Goal: Navigation & Orientation: Find specific page/section

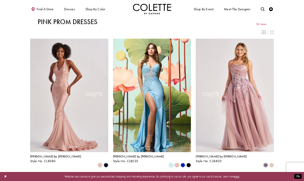
scroll to position [29, 0]
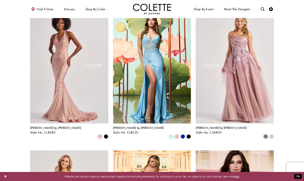
click at [0, 0] on span "PROM DRESSES" at bounding box center [0, 0] width 0 height 0
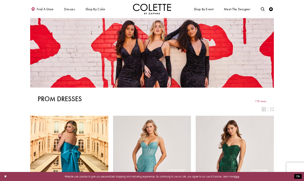
click at [0, 0] on span "ALL DRESSES" at bounding box center [0, 0] width 0 height 0
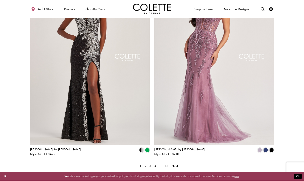
scroll to position [629, 0]
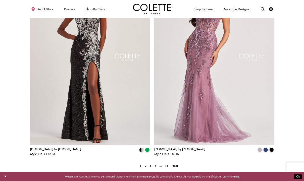
click at [176, 163] on link "Next" at bounding box center [174, 166] width 9 height 6
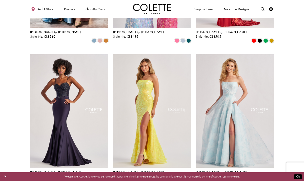
scroll to position [266, 0]
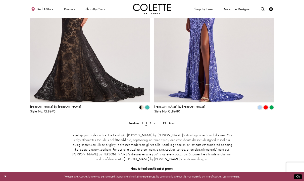
click at [173, 121] on span "Next" at bounding box center [172, 123] width 6 height 4
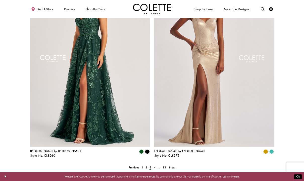
scroll to position [627, 0]
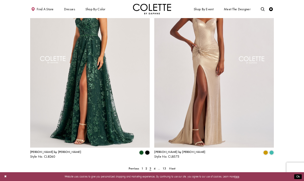
click at [173, 167] on span "Next" at bounding box center [172, 169] width 6 height 4
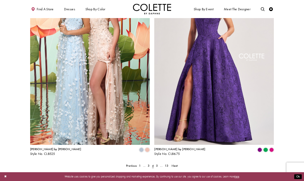
scroll to position [631, 0]
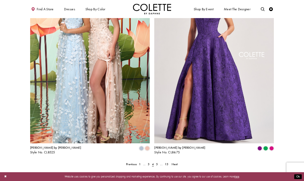
click at [175, 162] on span "Next" at bounding box center [175, 164] width 6 height 4
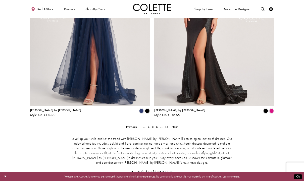
scroll to position [678, 0]
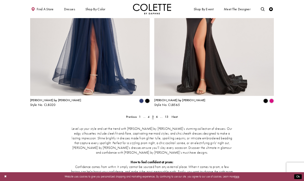
click at [172, 115] on span "Next" at bounding box center [175, 117] width 6 height 4
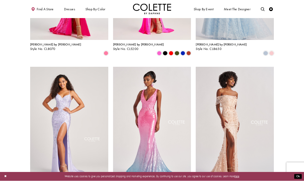
scroll to position [396, 0]
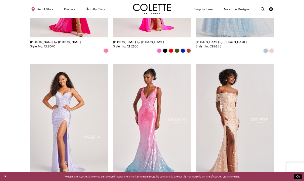
click at [22, 135] on section at bounding box center [152, 12] width 304 height 755
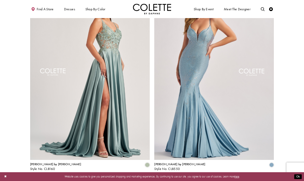
scroll to position [618, 0]
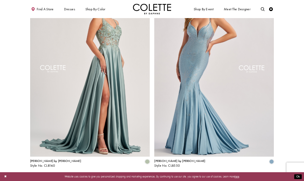
click at [177, 176] on span "Next" at bounding box center [175, 178] width 6 height 4
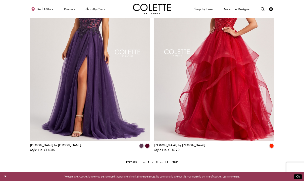
scroll to position [637, 0]
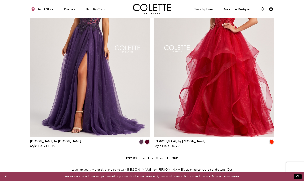
click at [173, 156] on span "Next" at bounding box center [175, 158] width 6 height 4
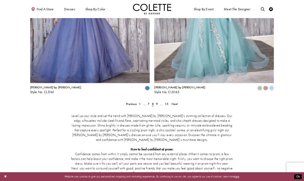
scroll to position [696, 0]
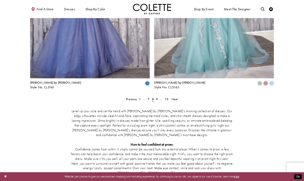
click at [175, 97] on span "Next" at bounding box center [175, 99] width 6 height 4
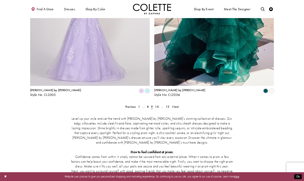
scroll to position [694, 0]
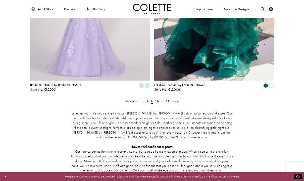
click at [179, 99] on link "Next" at bounding box center [175, 102] width 9 height 6
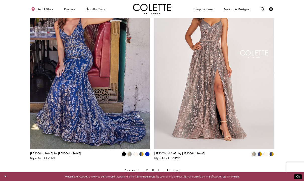
scroll to position [640, 0]
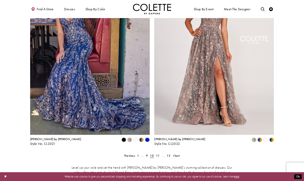
click at [176, 154] on span "Next" at bounding box center [176, 156] width 6 height 4
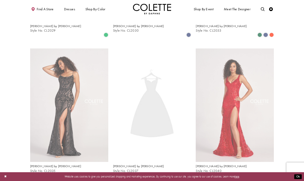
scroll to position [20, 0]
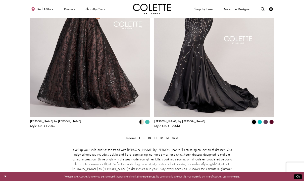
click at [176, 136] on span "Next" at bounding box center [175, 138] width 6 height 4
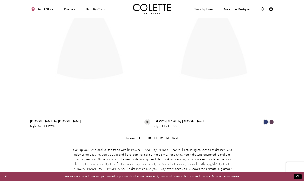
scroll to position [20, 0]
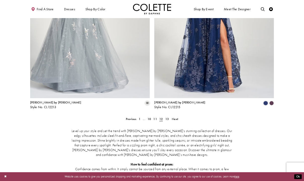
click at [176, 117] on span "Next" at bounding box center [175, 119] width 6 height 4
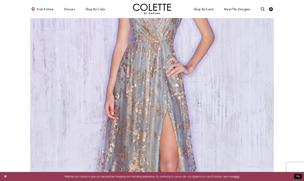
scroll to position [363, 0]
